Goal: Find specific page/section: Find specific page/section

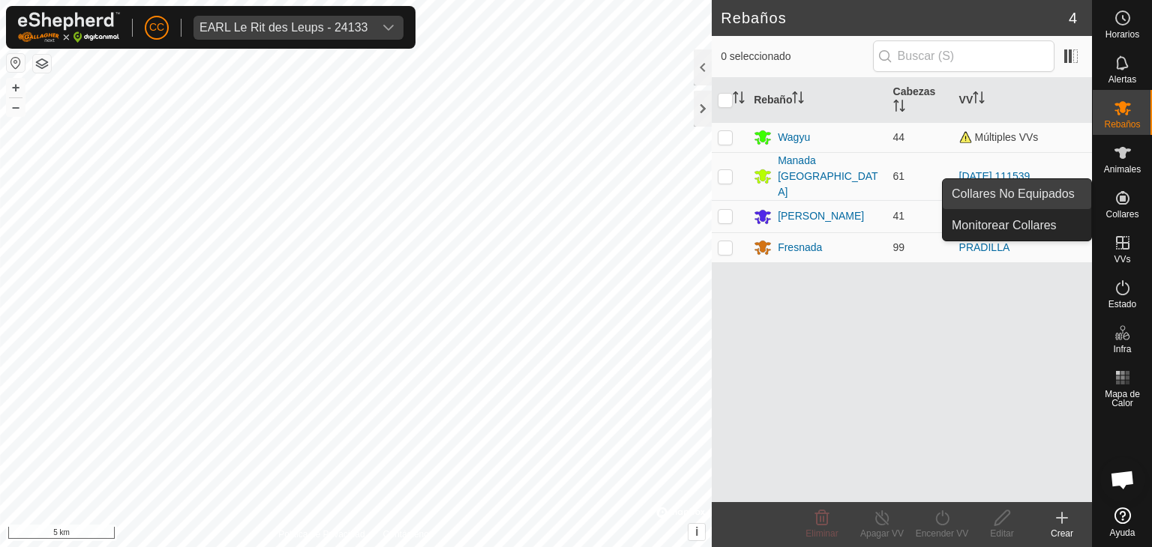
click at [1047, 197] on link "Collares No Equipados" at bounding box center [1016, 194] width 148 height 30
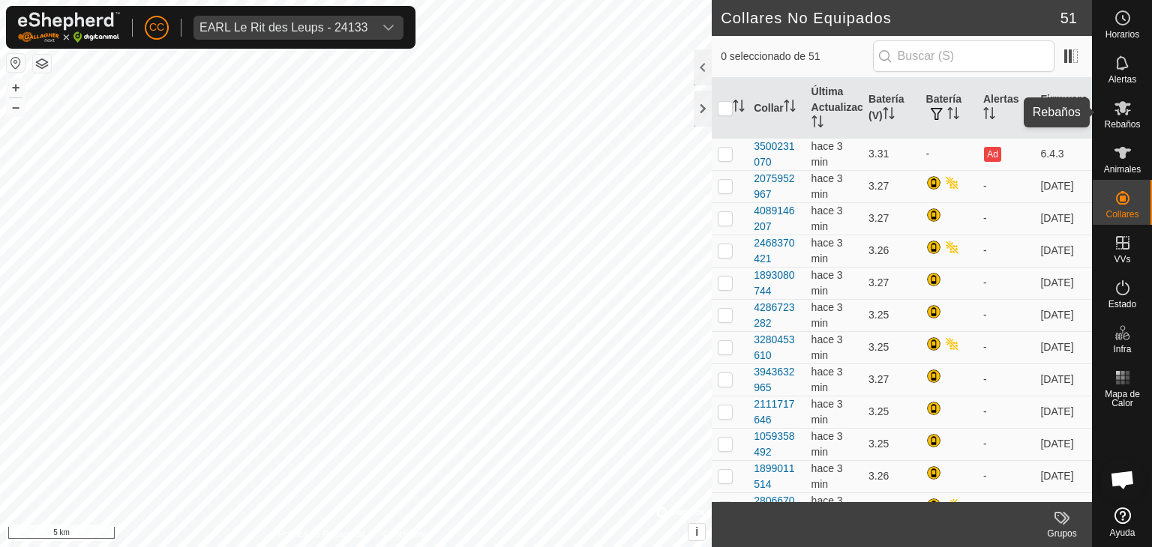
click at [1131, 127] on span "Rebaños" at bounding box center [1122, 124] width 36 height 9
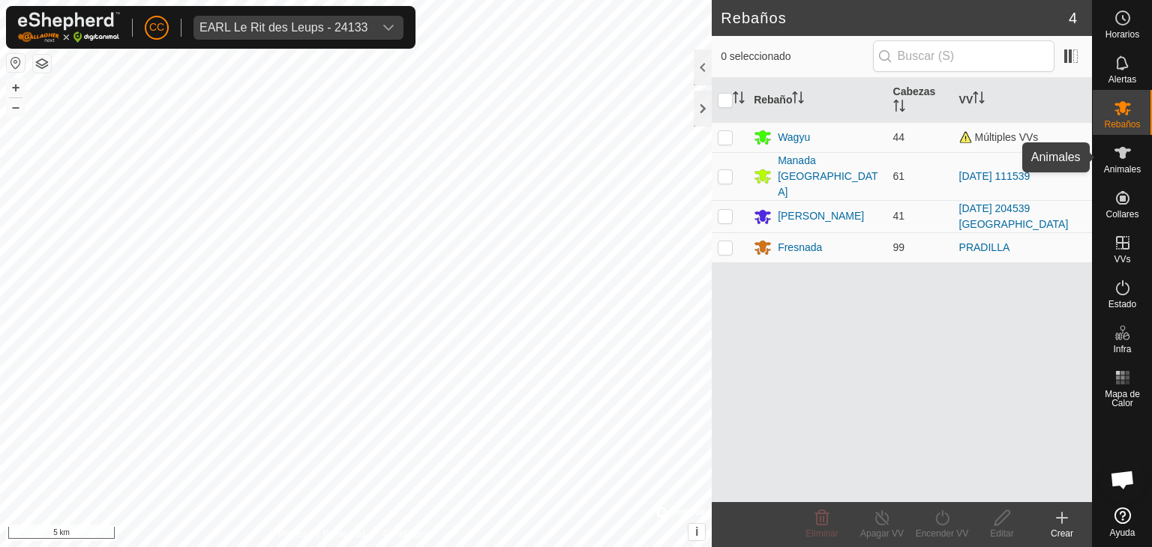
click at [1130, 155] on icon at bounding box center [1122, 153] width 18 height 18
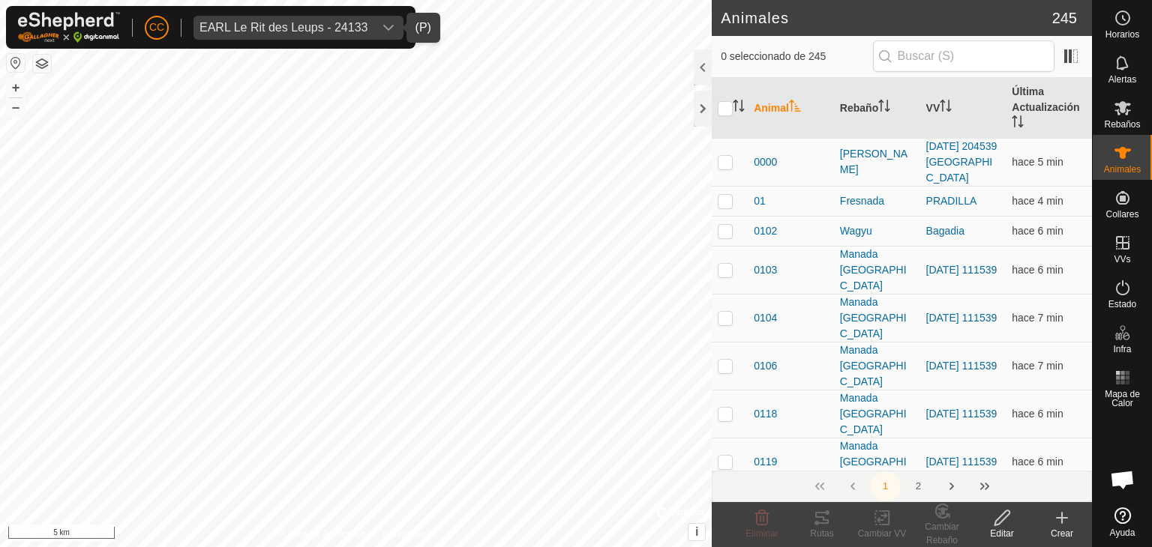
click at [223, 25] on div "EARL Le Rit des Leups - 24133" at bounding box center [283, 28] width 168 height 12
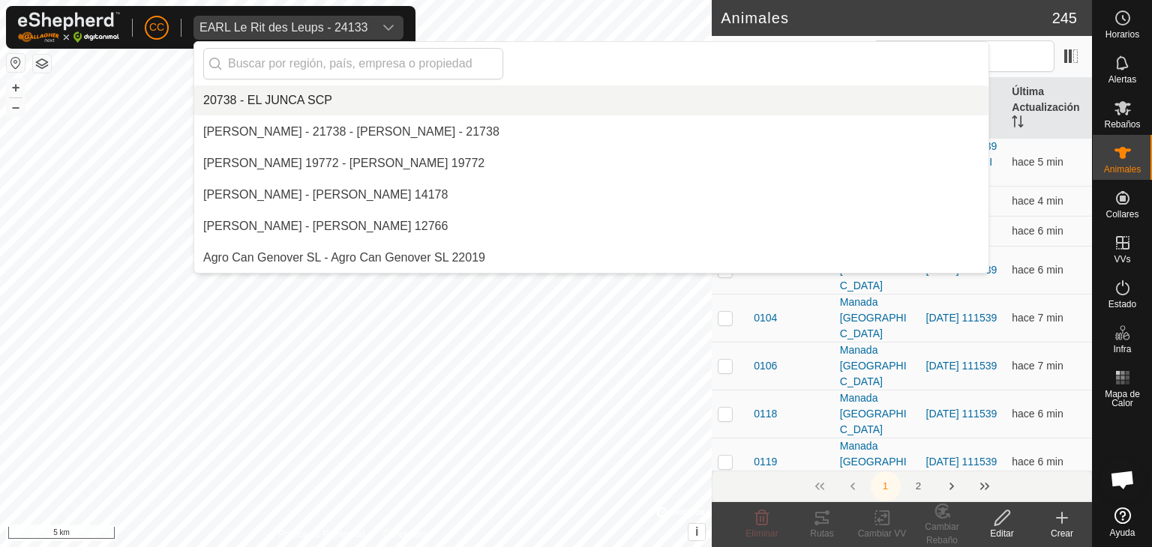
scroll to position [3023, 0]
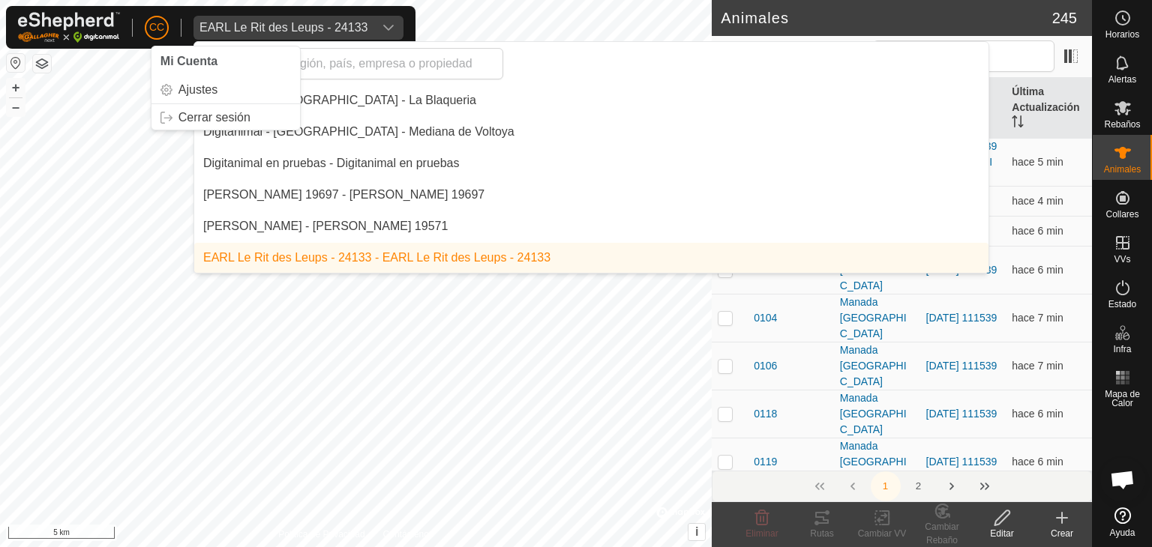
click at [165, 22] on p-avatar "CC" at bounding box center [157, 28] width 24 height 24
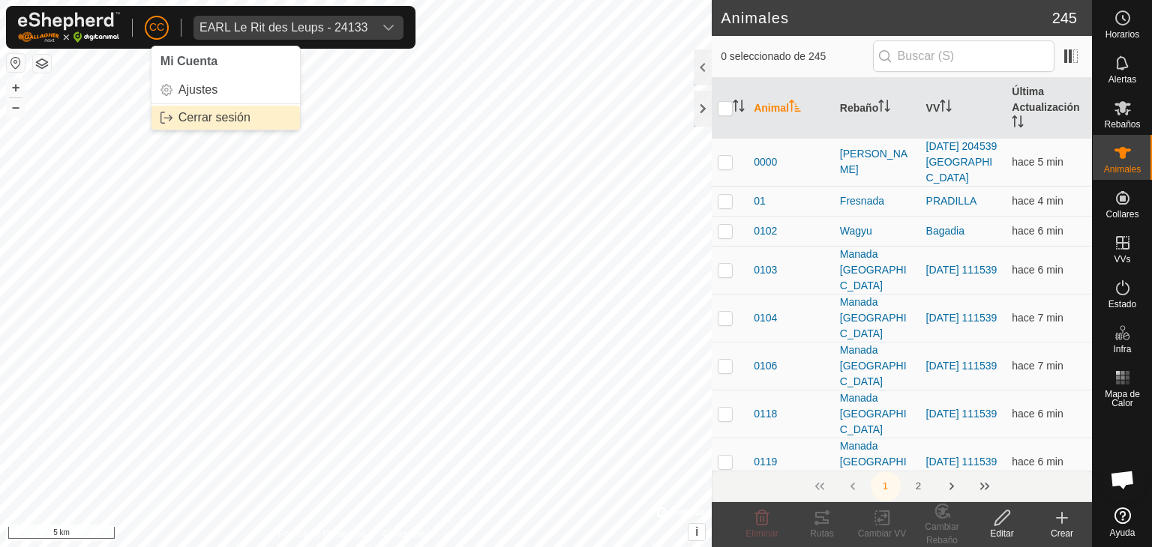
click at [199, 115] on link "Cerrar sesión" at bounding box center [225, 118] width 148 height 24
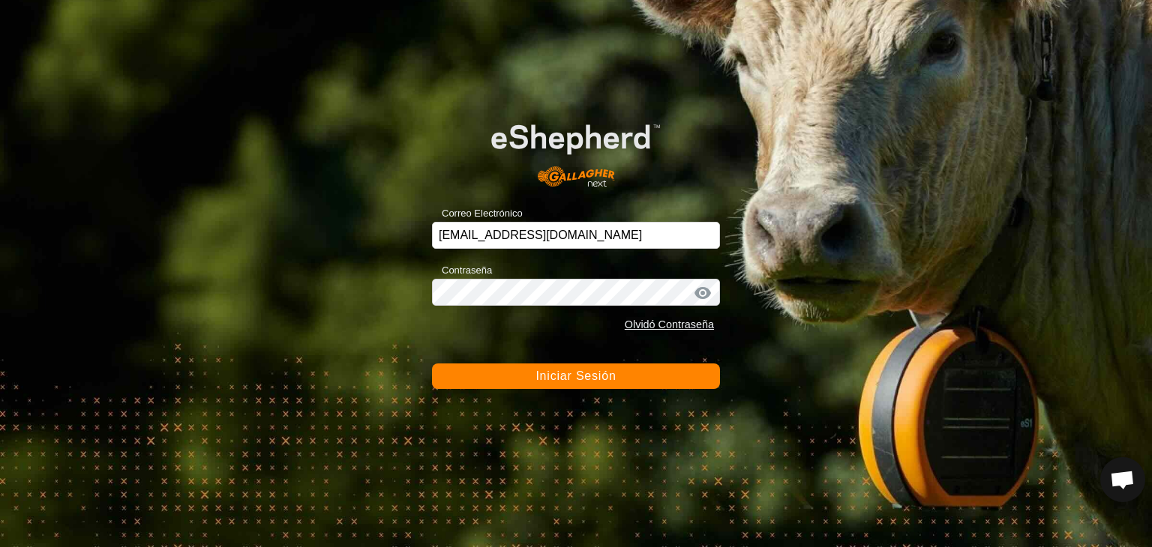
click at [495, 370] on button "Iniciar Sesión" at bounding box center [576, 376] width 288 height 25
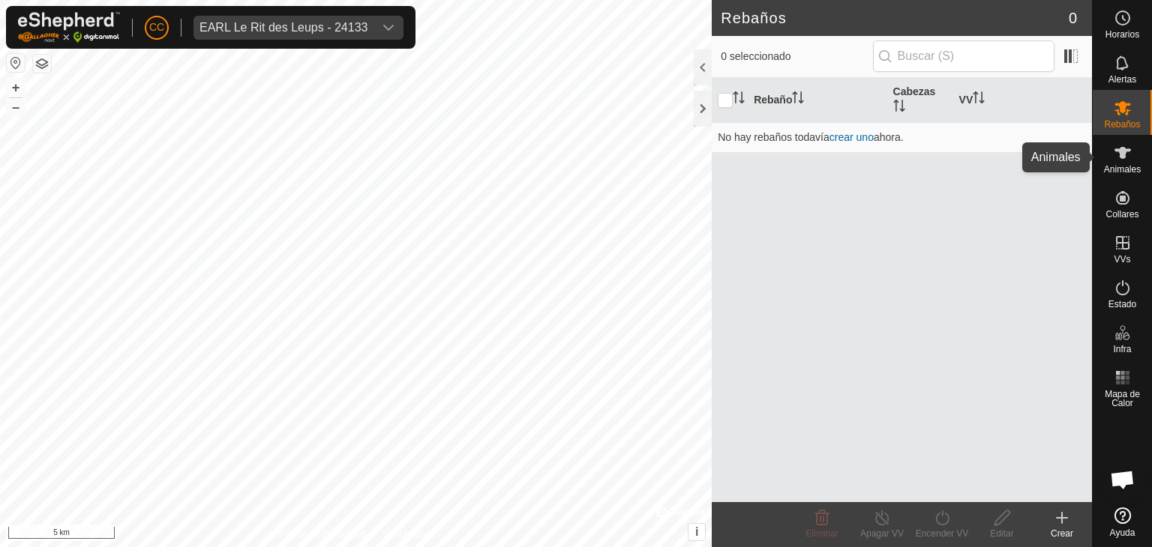
click at [1122, 157] on icon at bounding box center [1122, 153] width 16 height 12
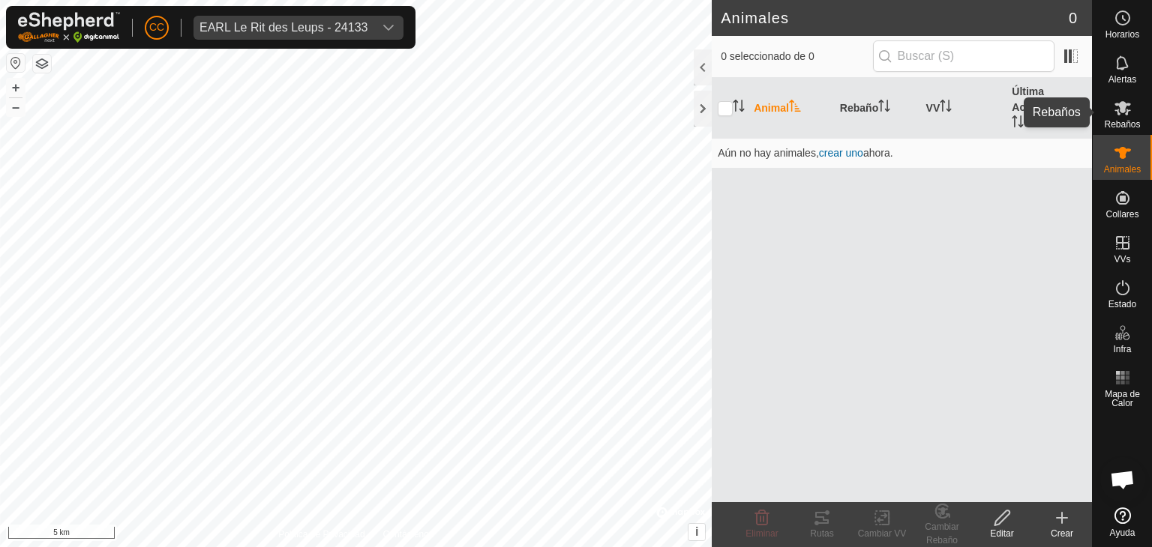
click at [1127, 118] on es-mob-svg-icon at bounding box center [1122, 108] width 27 height 24
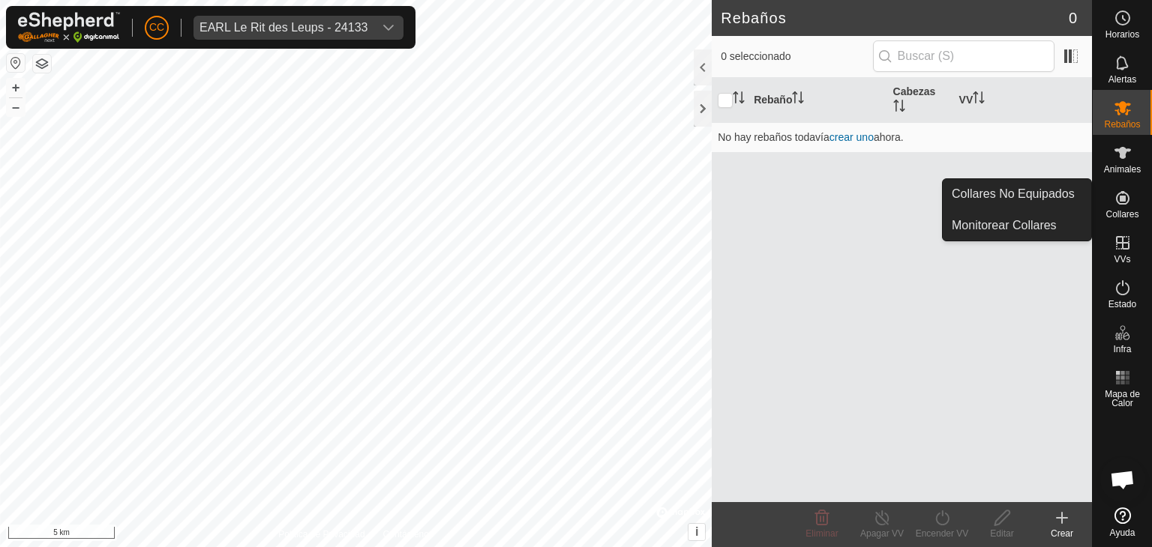
click at [1047, 189] on link "Collares No Equipados" at bounding box center [1016, 194] width 148 height 30
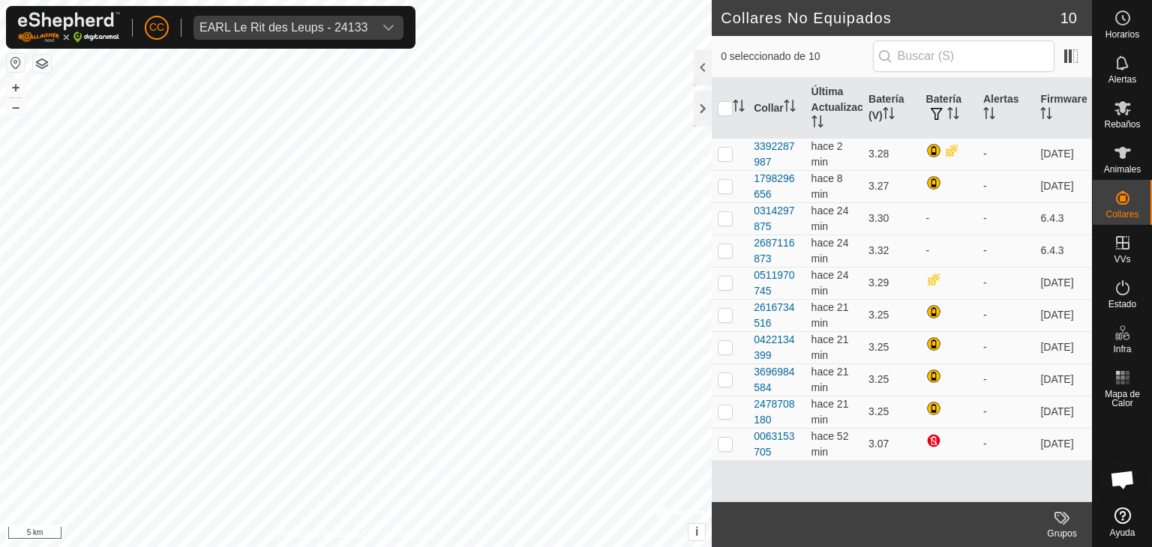
click at [34, 64] on button "button" at bounding box center [42, 64] width 18 height 18
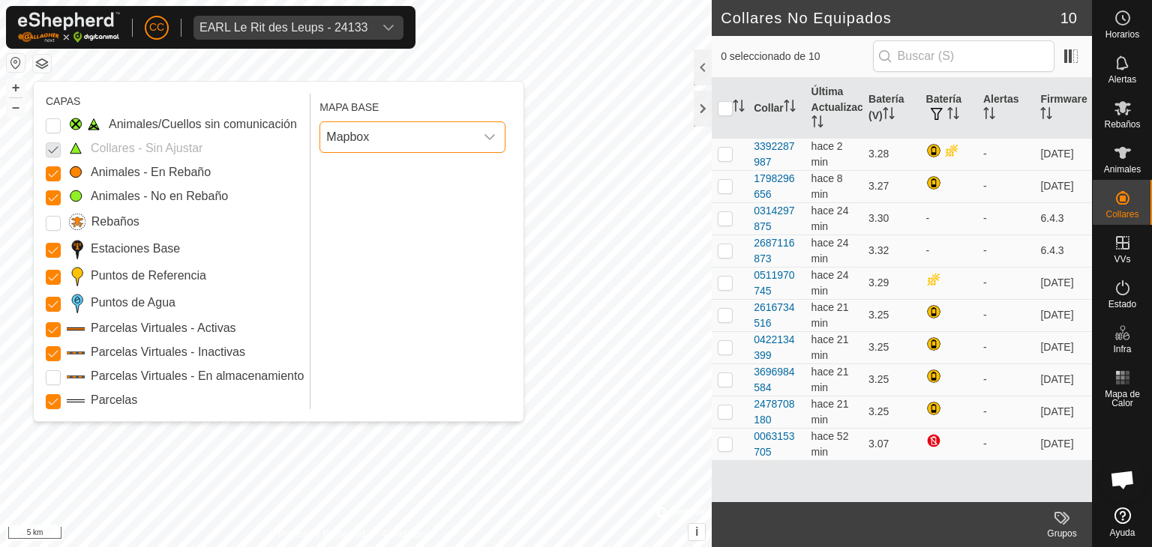
click at [426, 127] on span "Mapbox" at bounding box center [397, 137] width 154 height 30
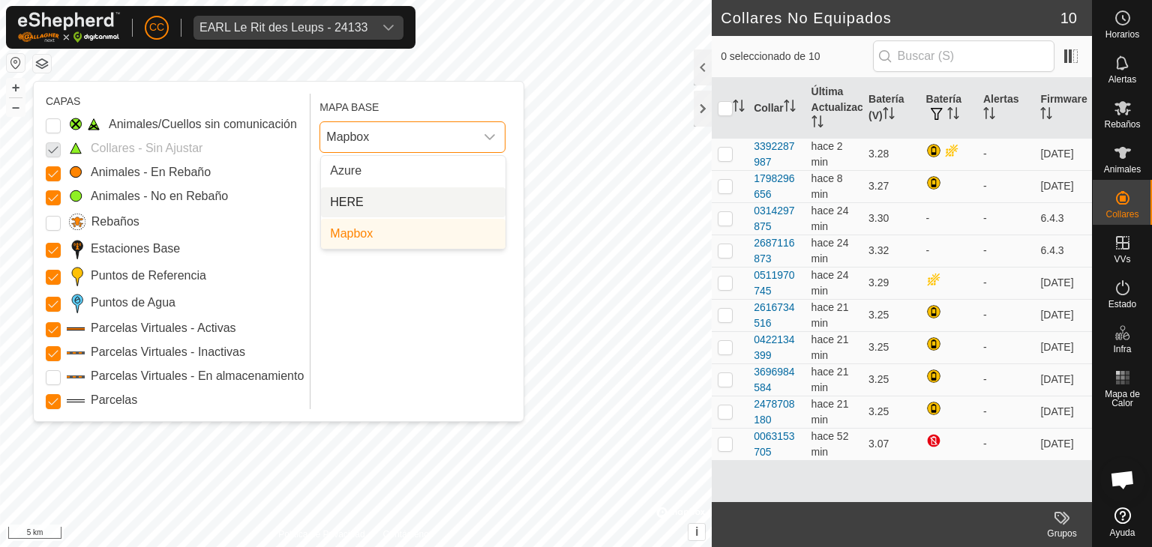
click at [405, 205] on li "HERE" at bounding box center [413, 202] width 184 height 30
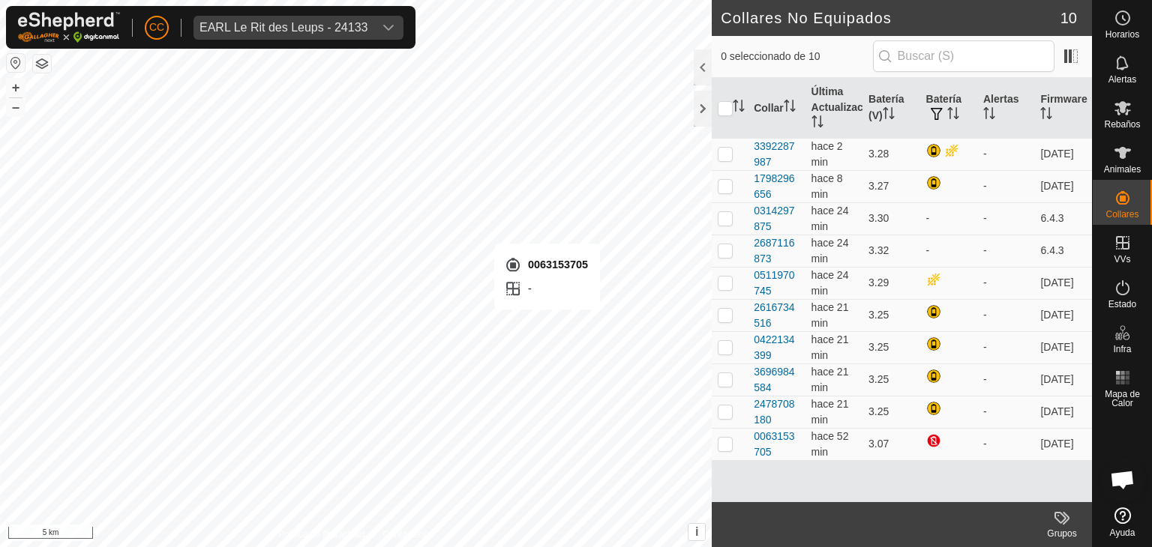
checkbox input "true"
checkbox input "false"
click at [1122, 127] on span "Rebaños" at bounding box center [1122, 124] width 36 height 9
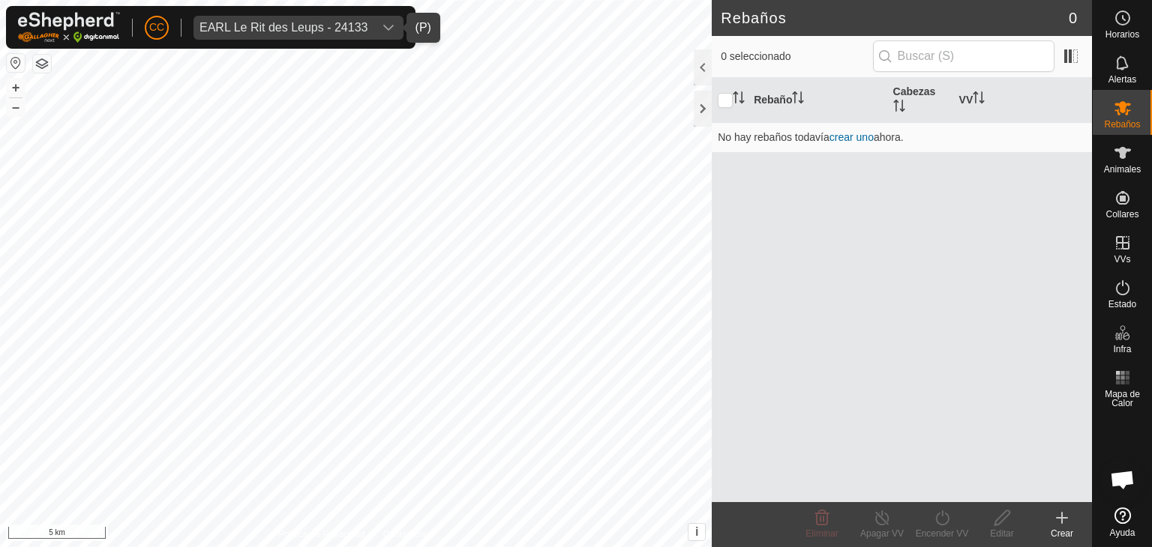
click at [370, 25] on span "EARL Le Rit des Leups - 24133" at bounding box center [283, 28] width 180 height 24
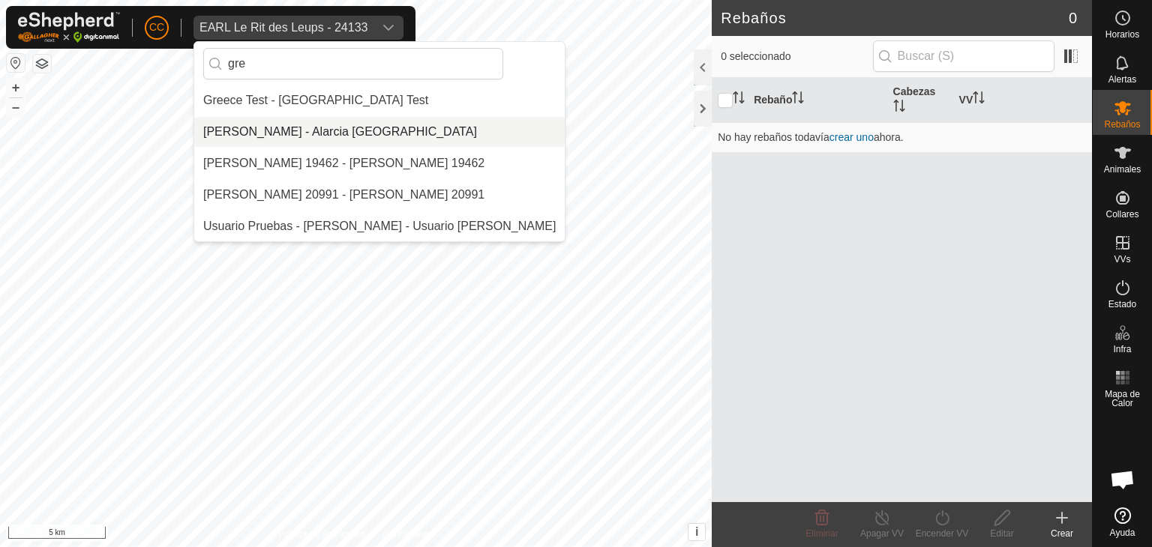
type input "gre"
click at [353, 129] on li "[PERSON_NAME] - Alarcia [GEOGRAPHIC_DATA]" at bounding box center [379, 132] width 370 height 30
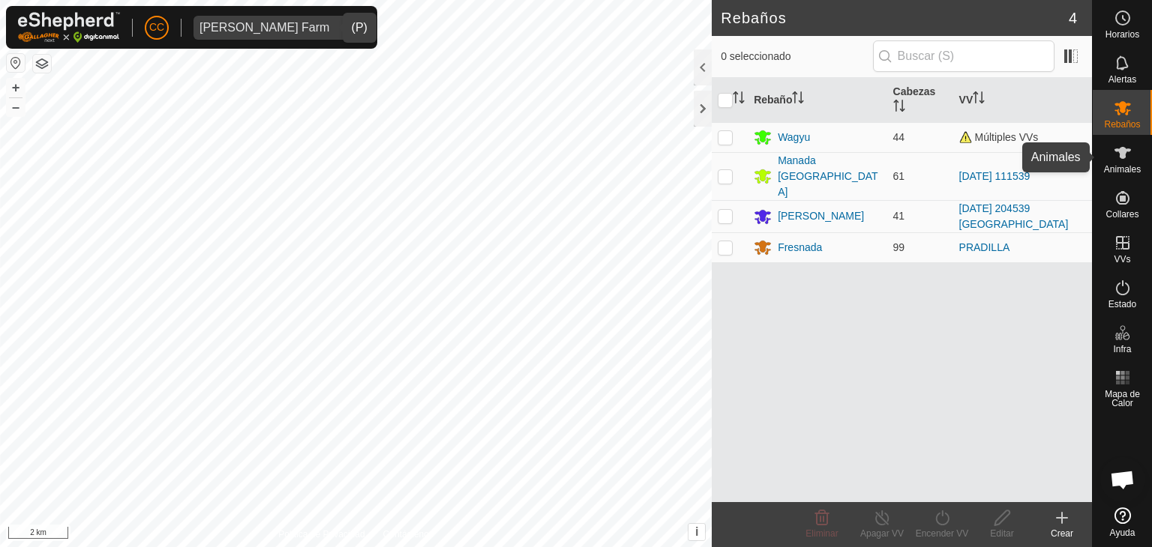
click at [1126, 160] on icon at bounding box center [1122, 153] width 18 height 18
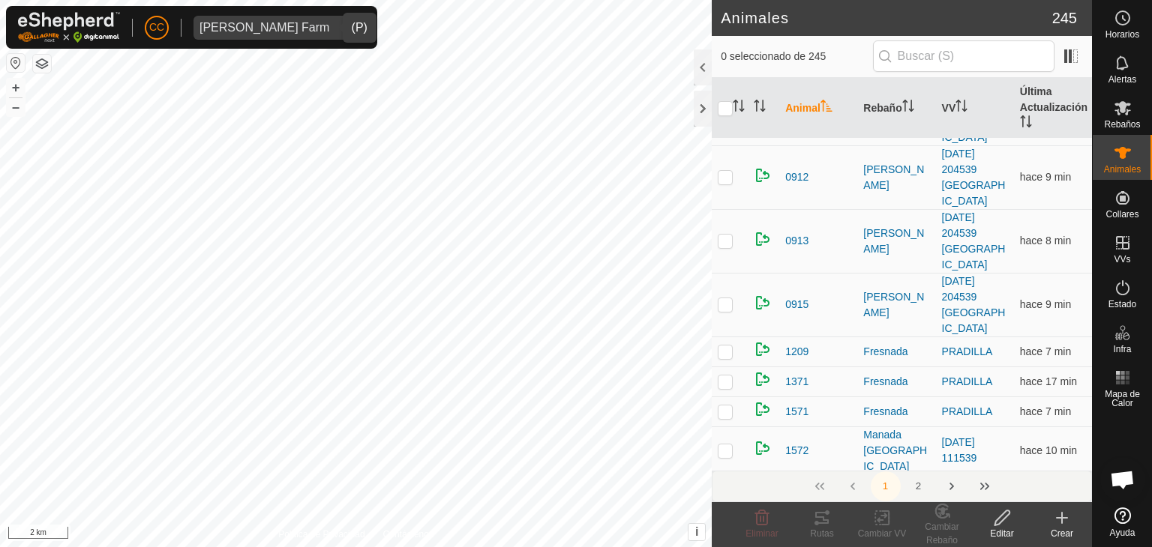
scroll to position [2324, 0]
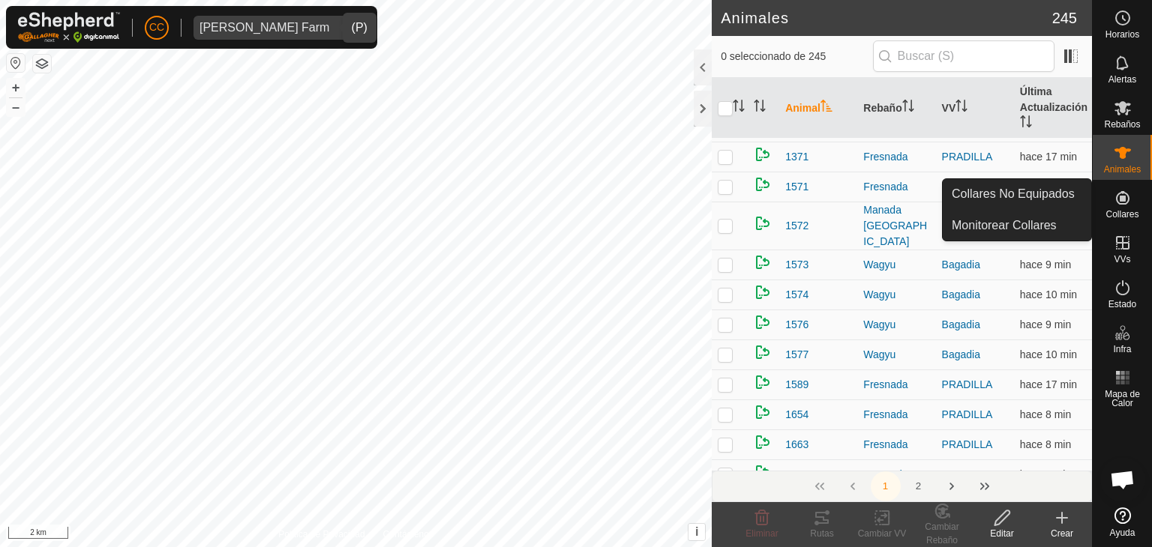
click at [1073, 196] on link "Collares No Equipados" at bounding box center [1016, 194] width 148 height 30
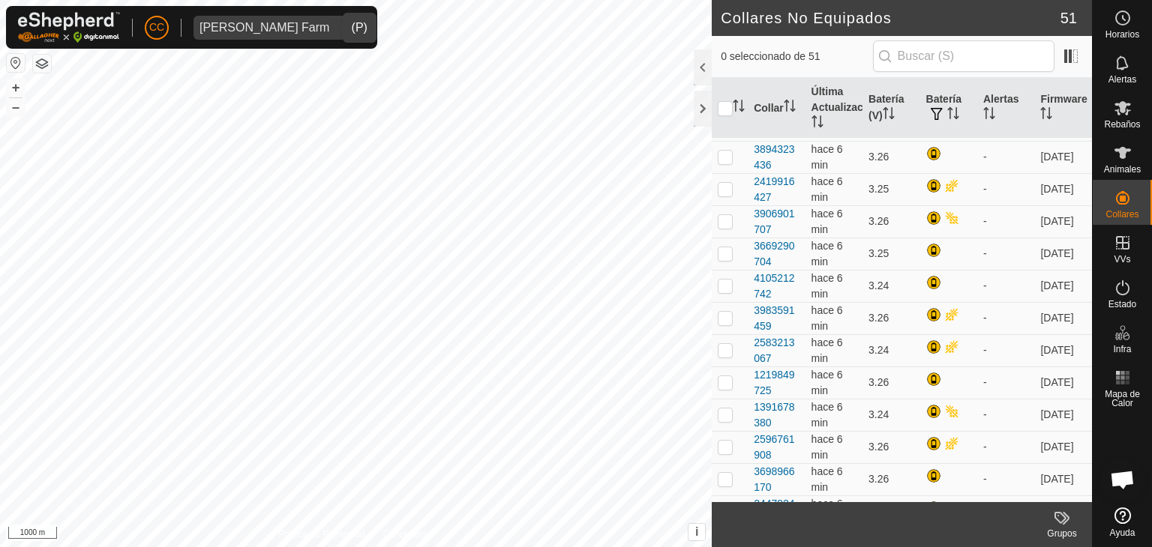
scroll to position [235, 0]
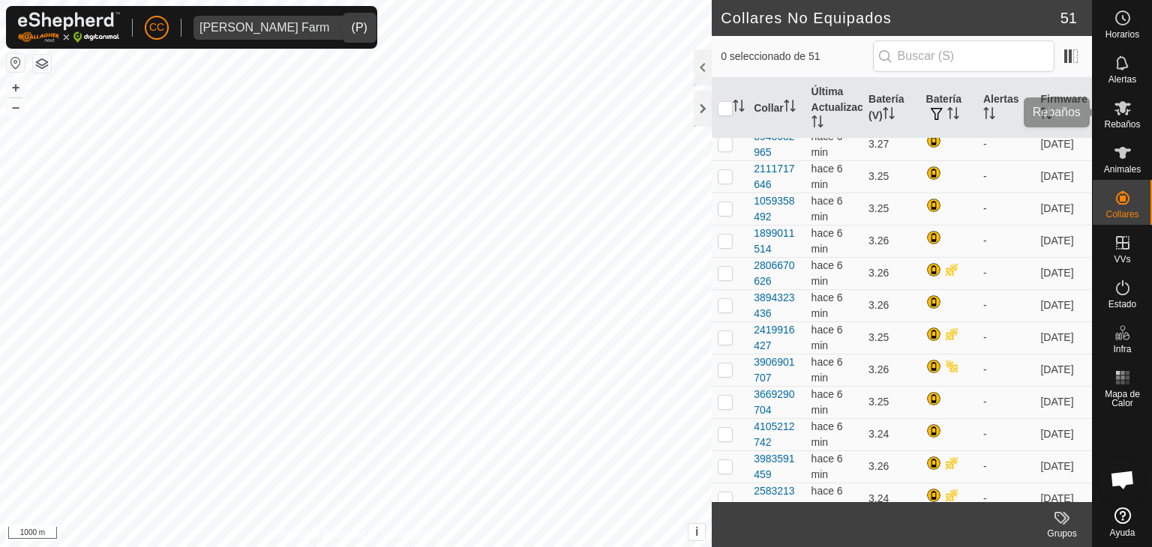
click at [1121, 108] on icon at bounding box center [1122, 108] width 16 height 14
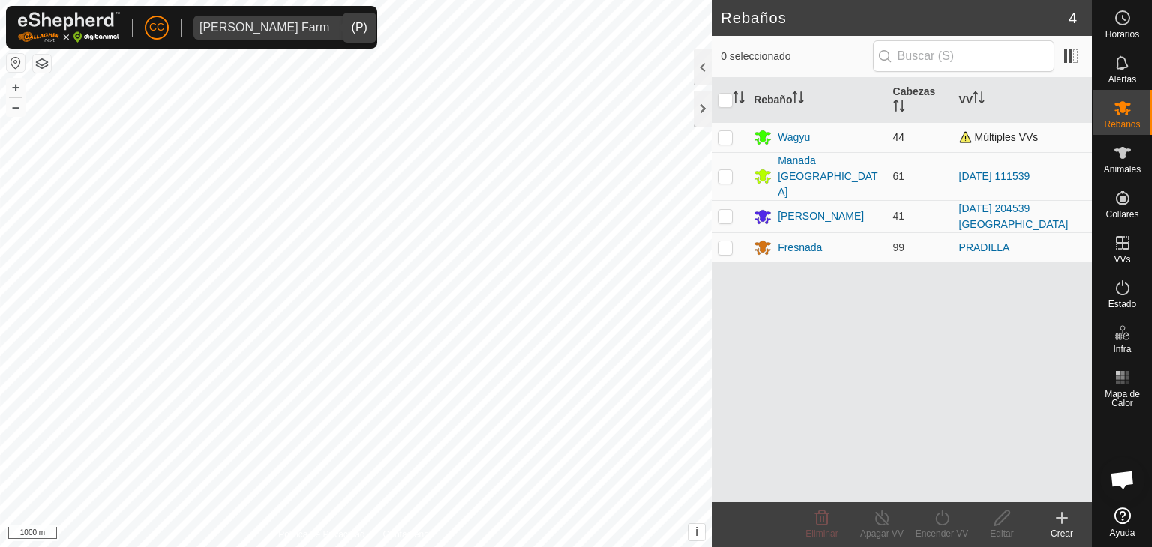
click at [836, 139] on div "Wagyu" at bounding box center [817, 137] width 127 height 18
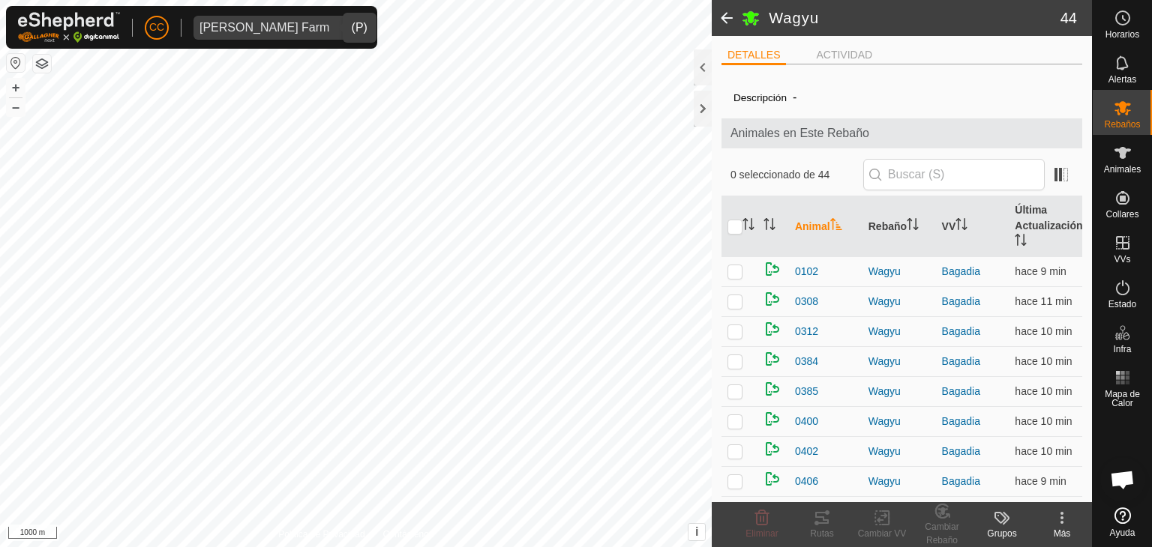
click at [724, 15] on span at bounding box center [727, 18] width 30 height 36
